Goal: Obtain resource: Download file/media

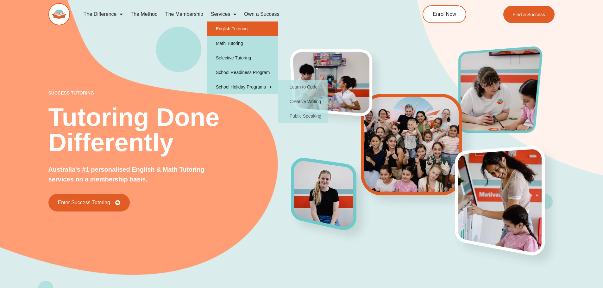
click at [240, 26] on link "English Tutoring" at bounding box center [242, 29] width 71 height 15
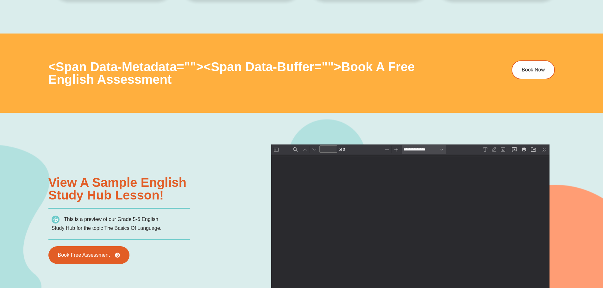
scroll to position [665, 0]
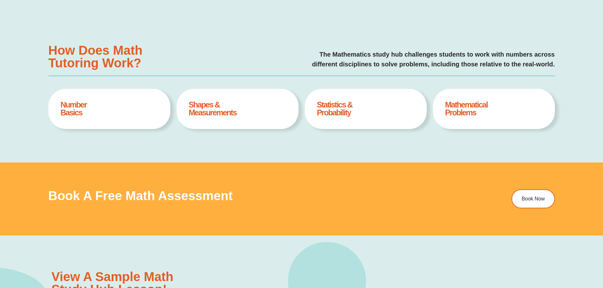
scroll to position [316, 0]
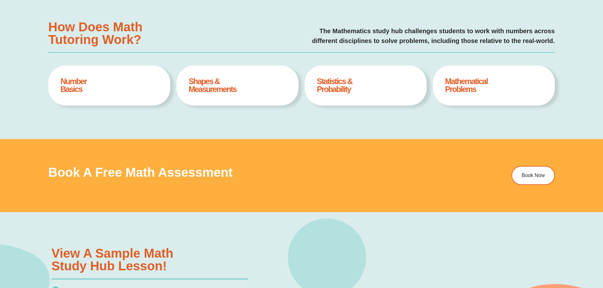
click at [84, 48] on div "How Does Math Tutoring Work? The Mathematics study hub challenges students to w…" at bounding box center [301, 66] width 506 height 146
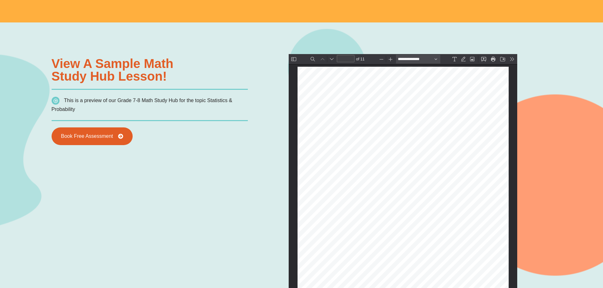
scroll to position [0, 0]
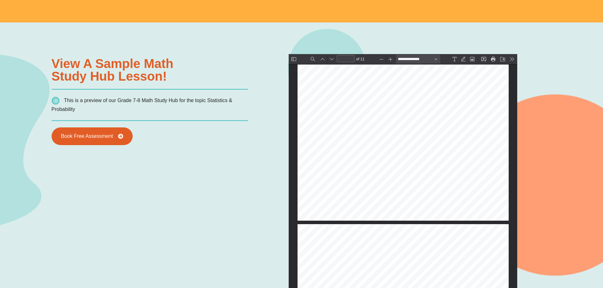
type input "*"
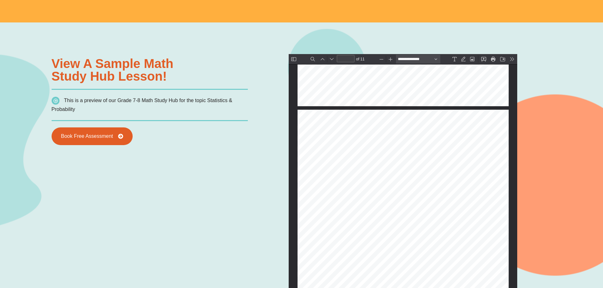
scroll to position [1171, 0]
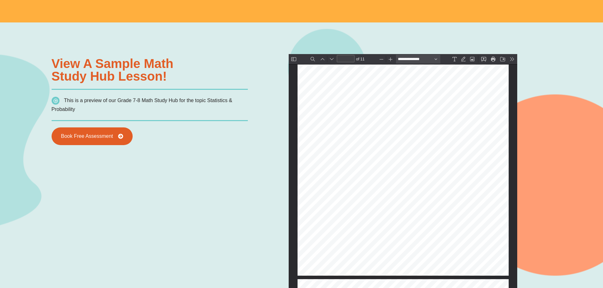
click at [392, 103] on div "WORKED EXAMPLE 2 Find the interquartile range of this set of data. 2, 7, 11, 8,…" at bounding box center [402, 139] width 211 height 273
click at [504, 58] on button "Save" at bounding box center [502, 59] width 9 height 9
